Goal: Navigation & Orientation: Find specific page/section

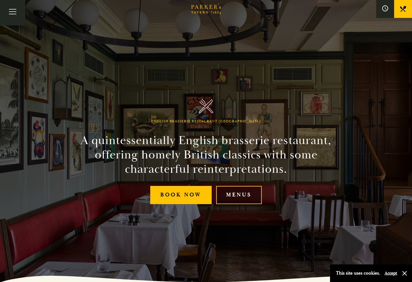
click at [228, 196] on link "Menus" at bounding box center [239, 195] width 46 height 18
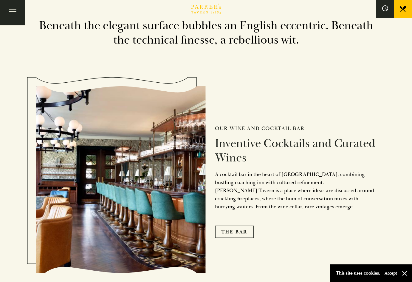
scroll to position [806, 0]
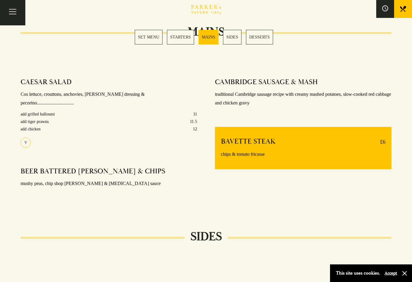
scroll to position [388, 0]
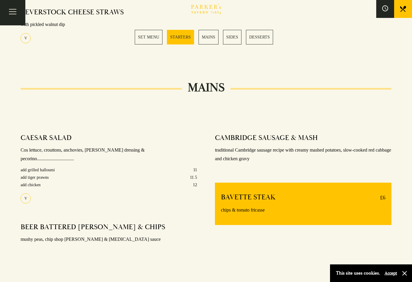
click at [204, 40] on link "MAINS" at bounding box center [209, 37] width 20 height 15
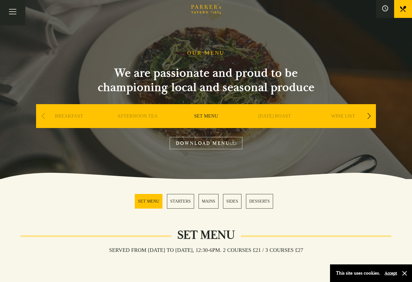
click at [67, 118] on link "BREAKFAST" at bounding box center [69, 125] width 28 height 24
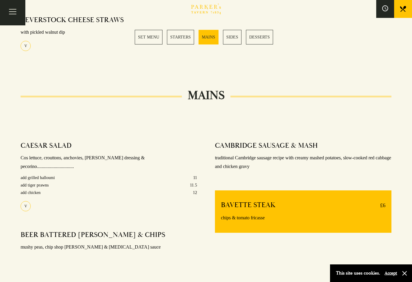
scroll to position [388, 0]
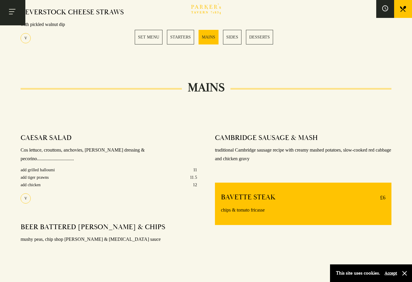
click at [6, 15] on button "Toggle navigation" at bounding box center [12, 12] width 25 height 25
